Goal: Information Seeking & Learning: Learn about a topic

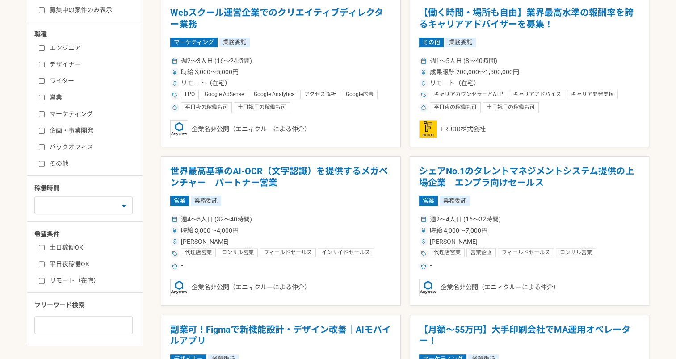
scroll to position [268, 0]
click at [43, 147] on input "バックオフィス" at bounding box center [42, 147] width 6 height 6
checkbox input "true"
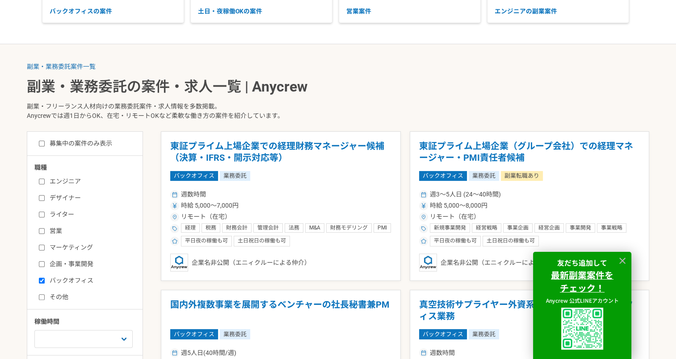
scroll to position [268, 0]
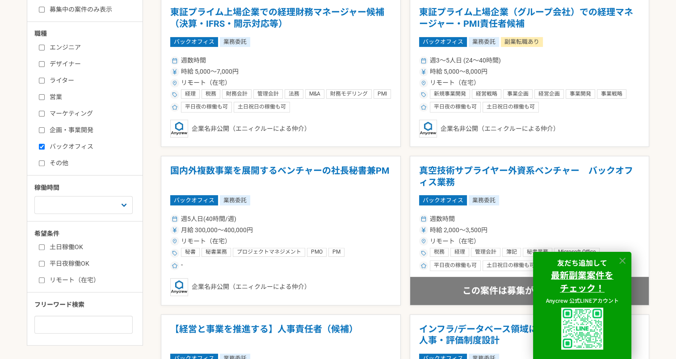
click at [622, 261] on icon at bounding box center [623, 261] width 6 height 6
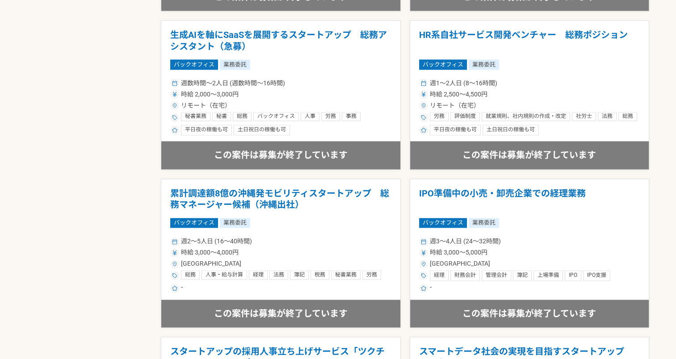
scroll to position [1297, 0]
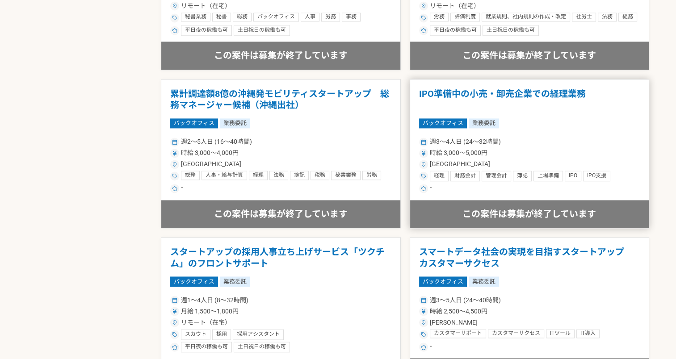
drag, startPoint x: 456, startPoint y: 92, endPoint x: 434, endPoint y: 89, distance: 22.1
click at [435, 86] on article "IPO準備中の小売・卸売企業での経理業務 バックオフィス 業務委託 週3〜4人日 (24〜32時間) 時給 3,000〜5,000円 大阪府 経理 財務会計 …" at bounding box center [530, 154] width 240 height 150
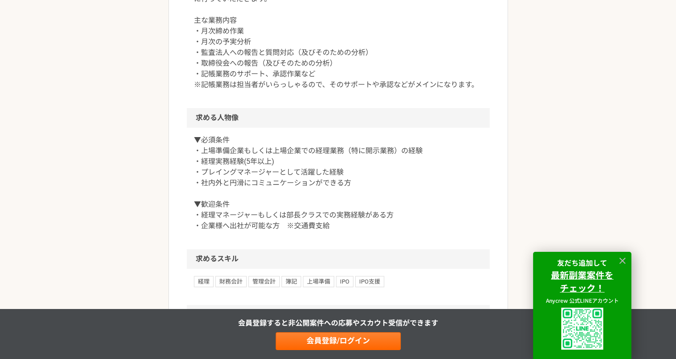
scroll to position [447, 0]
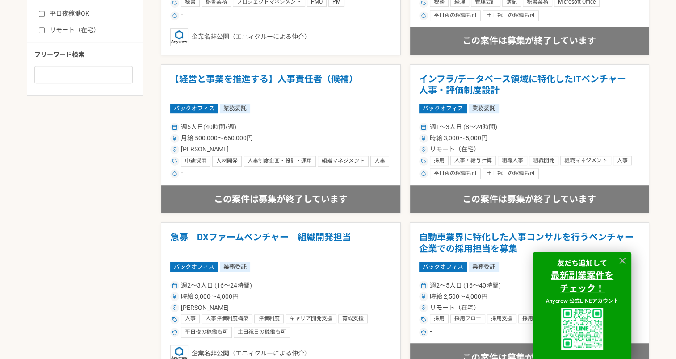
scroll to position [581, 0]
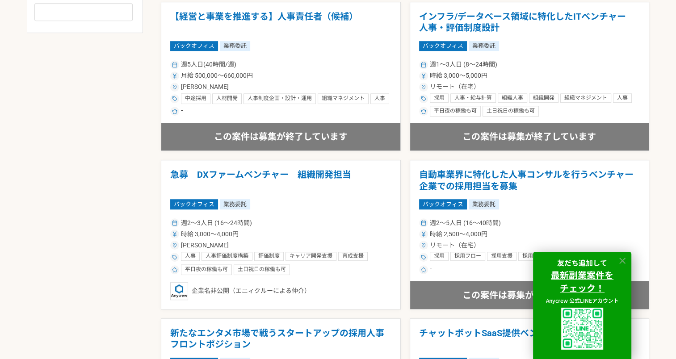
click at [623, 261] on icon at bounding box center [623, 261] width 6 height 6
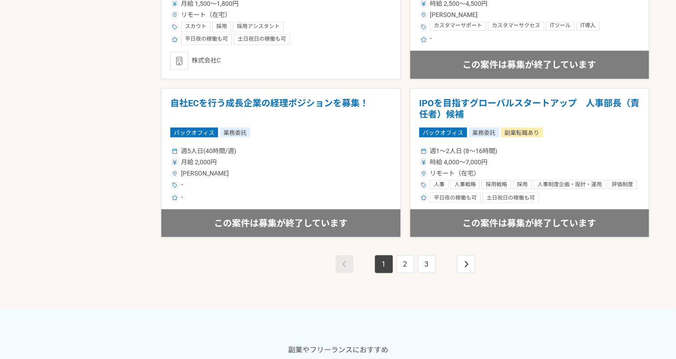
scroll to position [1610, 0]
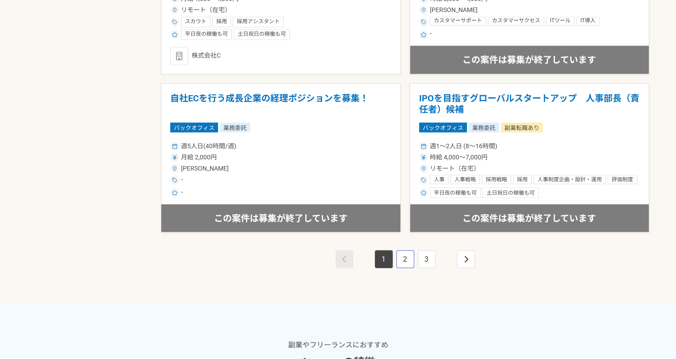
click at [406, 256] on link "2" at bounding box center [406, 259] width 18 height 18
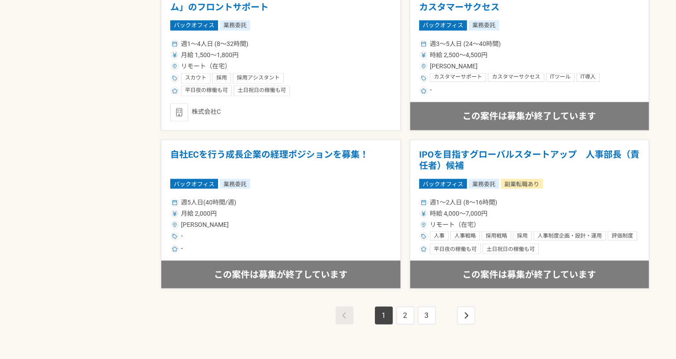
scroll to position [1551, 0]
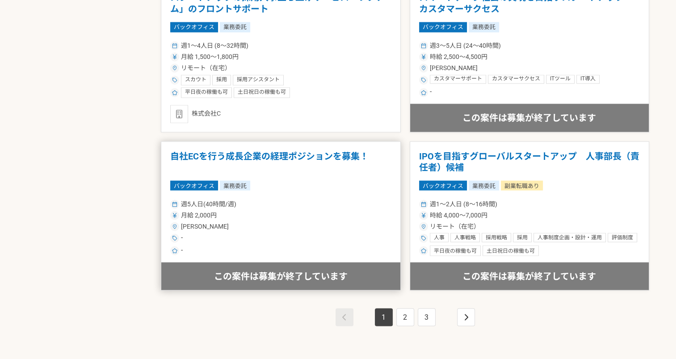
click at [248, 157] on h1 "自社ECを行う成長企業の経理ポジションを募集！" at bounding box center [280, 162] width 221 height 23
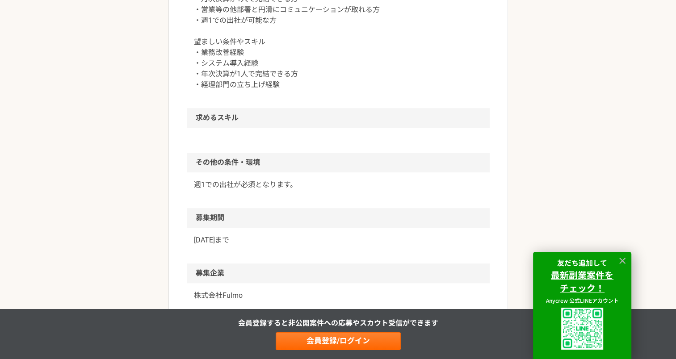
scroll to position [715, 0]
